Goal: Find specific page/section: Find specific page/section

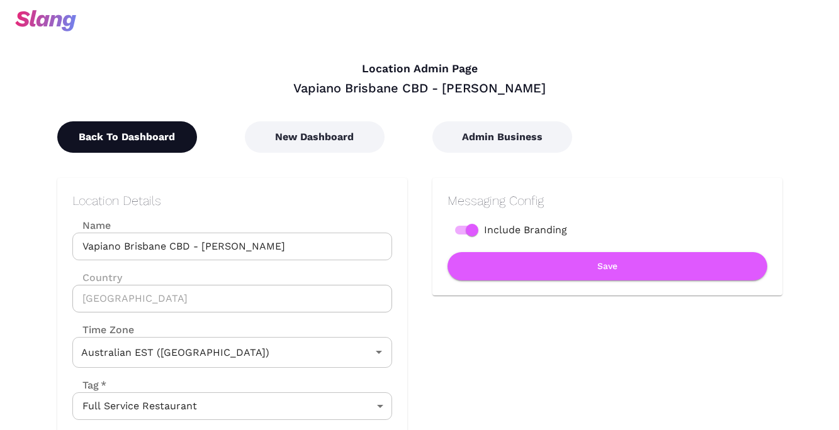
click at [150, 128] on button "Back To Dashboard" at bounding box center [127, 136] width 140 height 31
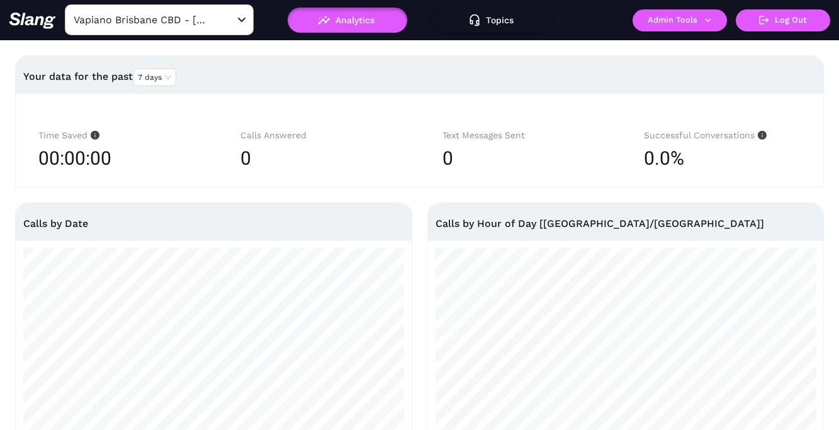
click at [193, 23] on input "Vapiano Brisbane CBD - Albert Lane" at bounding box center [139, 20] width 138 height 20
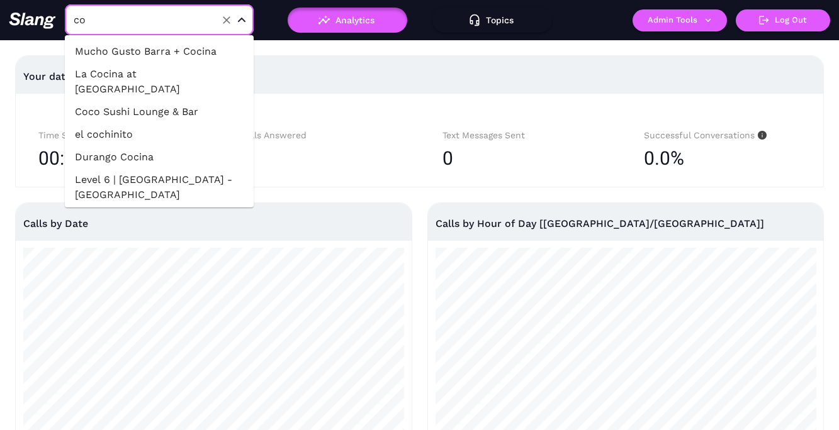
type input "c"
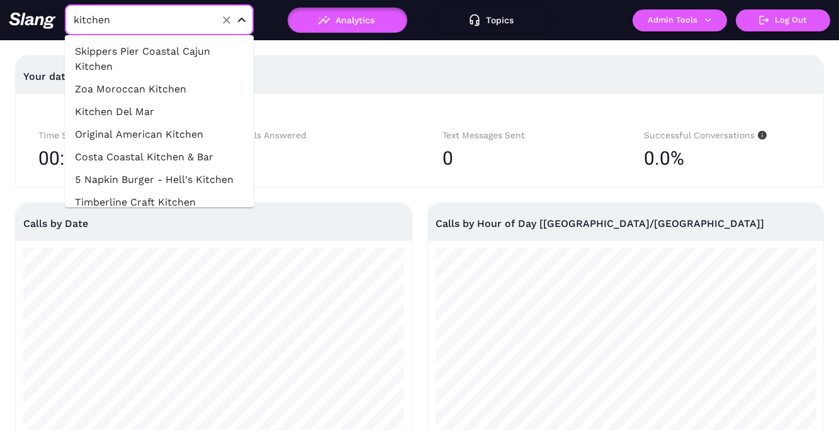
type input "Vapiano Brisbane CBD - Albert Lane"
click at [393, 119] on div "Calls Answered 0" at bounding box center [318, 148] width 187 height 64
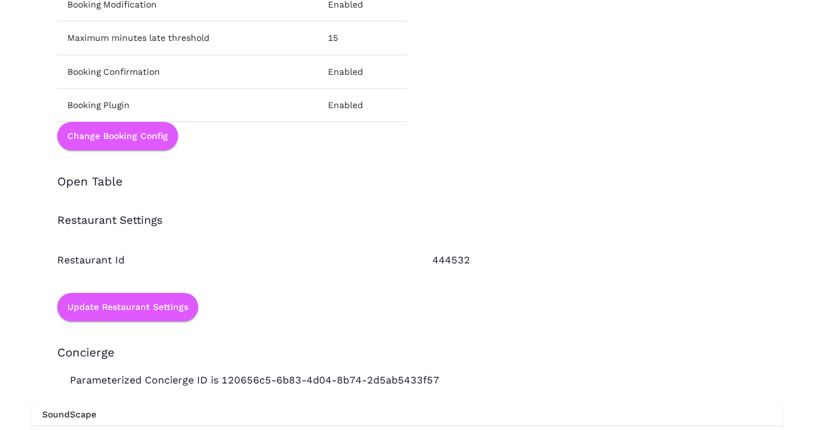
scroll to position [1838, 0]
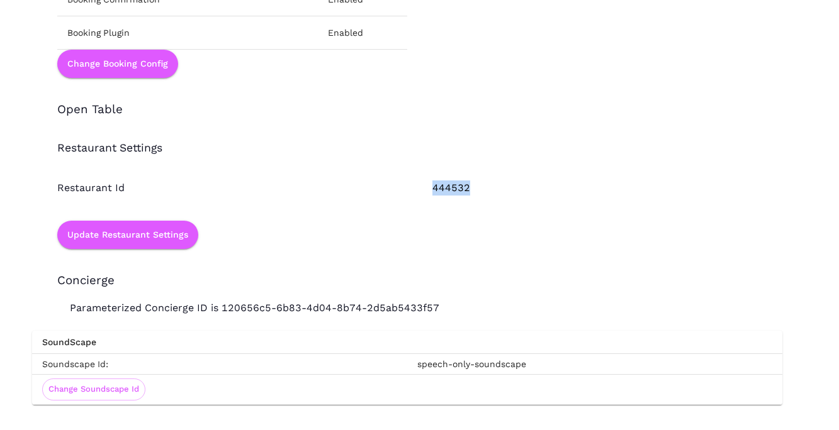
drag, startPoint x: 427, startPoint y: 186, endPoint x: 490, endPoint y: 186, distance: 62.9
click at [488, 186] on div "444532" at bounding box center [594, 175] width 375 height 40
